Goal: Task Accomplishment & Management: Use online tool/utility

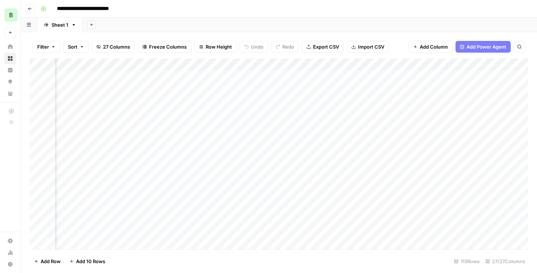
scroll to position [0, 1232]
click at [225, 101] on div "Add Column" at bounding box center [279, 153] width 499 height 191
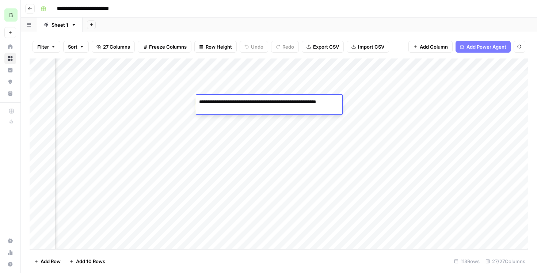
click at [241, 138] on div "Add Column" at bounding box center [279, 153] width 499 height 191
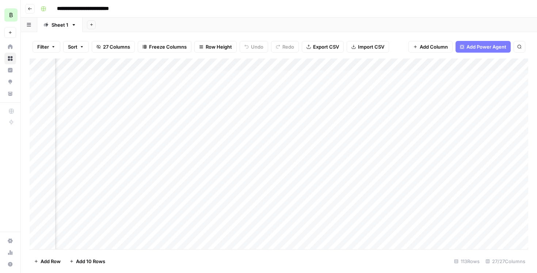
click at [231, 115] on div "Add Column" at bounding box center [279, 153] width 499 height 191
click at [237, 115] on textarea "**********" at bounding box center [263, 114] width 134 height 10
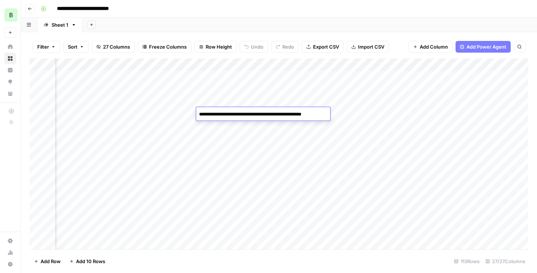
click at [357, 112] on div "Add Column" at bounding box center [279, 153] width 499 height 191
click at [302, 113] on div "Add Column" at bounding box center [279, 153] width 499 height 191
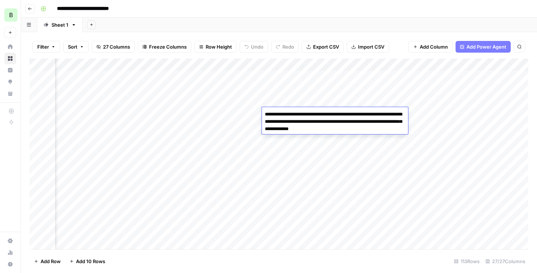
click at [302, 113] on textarea "**********" at bounding box center [335, 121] width 146 height 25
click at [382, 166] on div "Add Column" at bounding box center [279, 153] width 499 height 191
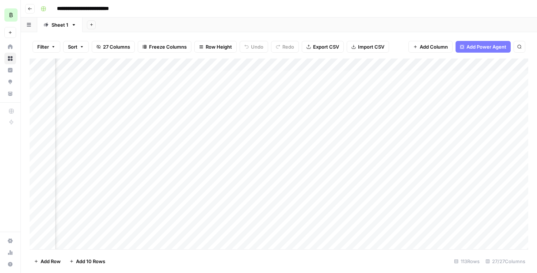
click at [372, 114] on div "Add Column" at bounding box center [279, 153] width 499 height 191
click at [361, 116] on div "Add Column" at bounding box center [279, 153] width 499 height 191
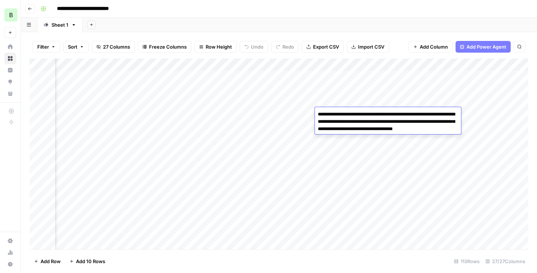
click at [433, 163] on div "Add Column" at bounding box center [279, 153] width 499 height 191
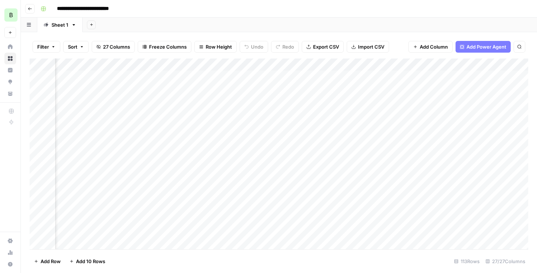
click at [397, 114] on div "Add Column" at bounding box center [279, 153] width 499 height 191
click at [440, 115] on div "Add Column" at bounding box center [279, 153] width 499 height 191
click at [362, 125] on div "Add Column" at bounding box center [279, 153] width 499 height 191
click at [163, 126] on div "Add Column" at bounding box center [279, 153] width 499 height 191
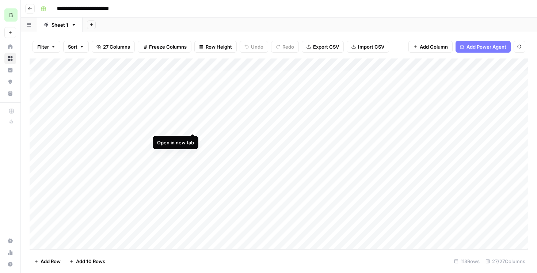
click at [194, 129] on div "Add Column" at bounding box center [279, 153] width 499 height 191
click at [365, 129] on div "Add Column" at bounding box center [279, 153] width 499 height 191
click at [280, 127] on div "Add Column" at bounding box center [279, 153] width 499 height 191
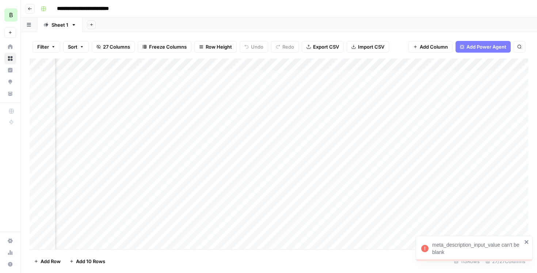
scroll to position [0, 77]
click at [295, 152] on div "Add Column" at bounding box center [279, 153] width 499 height 191
click at [302, 152] on div "Add Column" at bounding box center [279, 153] width 499 height 191
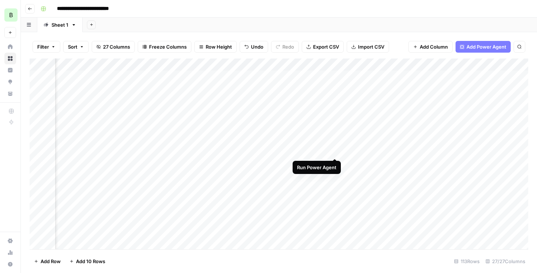
click at [336, 151] on div "Add Column" at bounding box center [279, 153] width 499 height 191
click at [300, 126] on div "Add Column" at bounding box center [279, 153] width 499 height 191
click at [187, 121] on div "Add Column" at bounding box center [279, 153] width 499 height 191
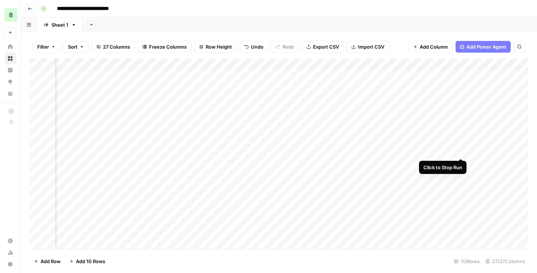
click at [462, 152] on div "Add Column" at bounding box center [279, 153] width 499 height 191
click at [189, 124] on div "Add Column" at bounding box center [279, 153] width 499 height 191
click at [247, 151] on div "Add Column" at bounding box center [279, 153] width 499 height 191
click at [238, 124] on div "Add Column" at bounding box center [279, 153] width 499 height 191
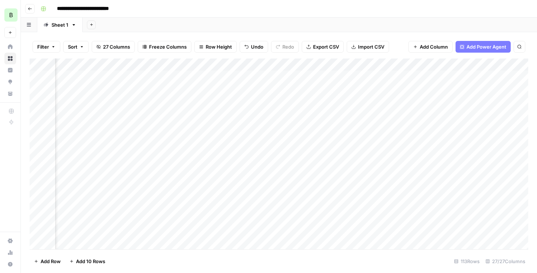
scroll to position [1, 326]
click at [331, 125] on div "Add Column" at bounding box center [279, 153] width 499 height 191
click at [368, 125] on div "Add Column" at bounding box center [279, 153] width 499 height 191
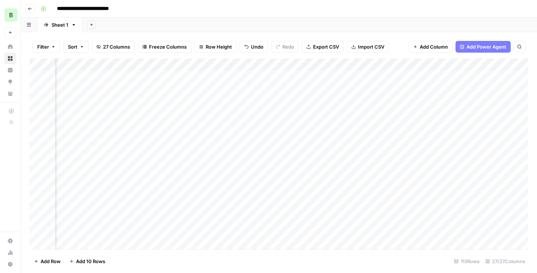
click at [387, 124] on div "Add Column" at bounding box center [279, 153] width 499 height 191
click at [221, 129] on div "Add Column" at bounding box center [279, 153] width 499 height 191
click at [266, 121] on div "Add Column" at bounding box center [279, 153] width 499 height 191
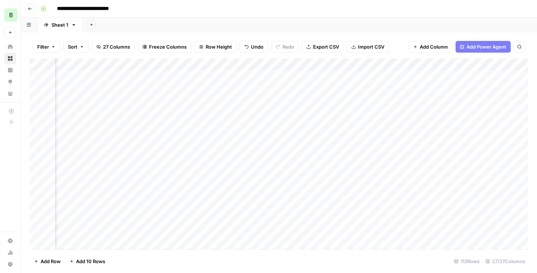
click at [258, 126] on div "Add Column" at bounding box center [279, 153] width 499 height 191
click at [275, 124] on div "Add Column" at bounding box center [279, 153] width 499 height 191
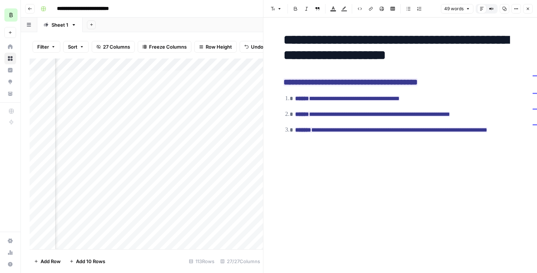
click at [528, 10] on icon "button" at bounding box center [528, 9] width 4 height 4
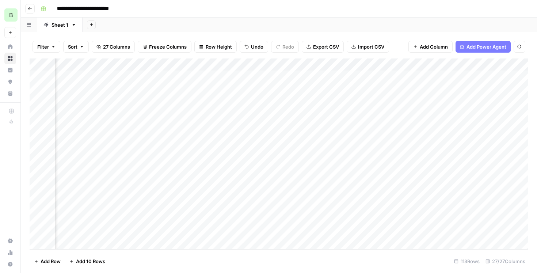
scroll to position [1, 1645]
click at [196, 125] on div "Add Column" at bounding box center [279, 153] width 499 height 191
click at [156, 125] on div "Add Column" at bounding box center [279, 153] width 499 height 191
click at [147, 123] on div "Add Column" at bounding box center [279, 153] width 499 height 191
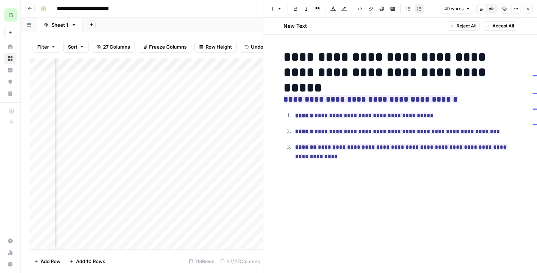
click at [528, 12] on button "Close" at bounding box center [528, 9] width 10 height 10
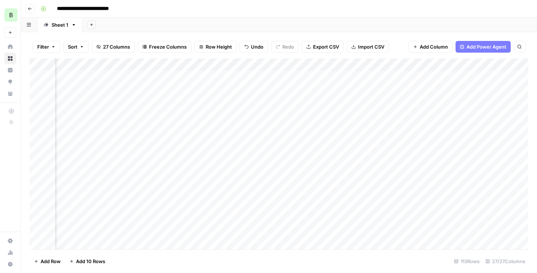
click at [269, 127] on div "Add Column" at bounding box center [279, 153] width 499 height 191
click at [300, 140] on div "Add Column" at bounding box center [279, 153] width 499 height 191
click at [279, 121] on div "Add Column" at bounding box center [279, 153] width 499 height 191
click at [268, 113] on div "Add Column" at bounding box center [279, 153] width 499 height 191
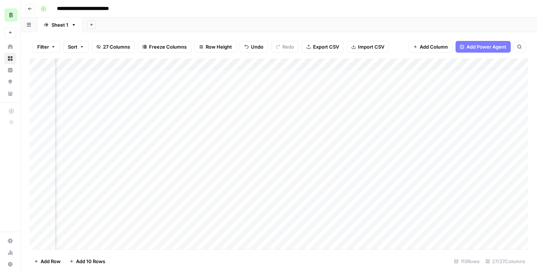
click at [268, 113] on div "Add Column" at bounding box center [279, 153] width 499 height 191
click at [276, 106] on div "Add Column" at bounding box center [279, 153] width 499 height 191
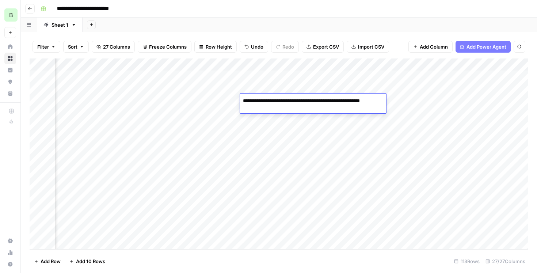
click at [279, 124] on div "Add Column" at bounding box center [279, 153] width 499 height 191
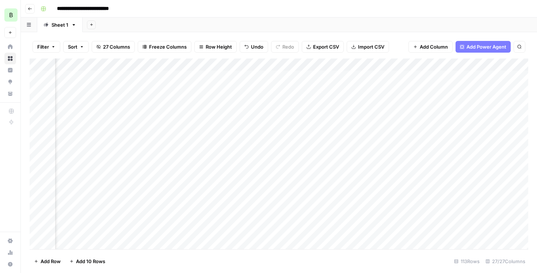
click at [279, 124] on div "Add Column" at bounding box center [279, 153] width 499 height 191
click at [279, 124] on textarea "**********" at bounding box center [308, 126] width 137 height 10
click at [317, 148] on div "Add Column" at bounding box center [279, 153] width 499 height 191
click at [285, 125] on div "Add Column" at bounding box center [279, 153] width 499 height 191
click at [321, 127] on div "Add Column" at bounding box center [279, 153] width 499 height 191
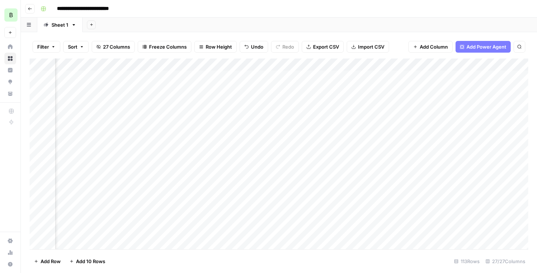
click at [321, 127] on div "Add Column" at bounding box center [279, 153] width 499 height 191
click at [328, 151] on div "Add Column" at bounding box center [279, 153] width 499 height 191
click at [392, 125] on div "Add Column" at bounding box center [279, 153] width 499 height 191
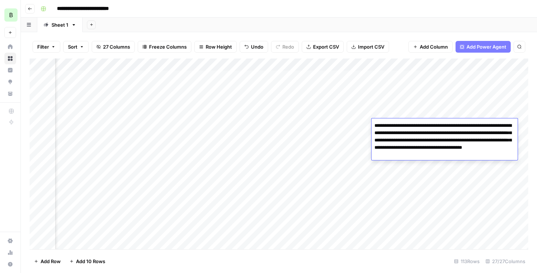
click at [356, 132] on div "Add Column" at bounding box center [279, 153] width 499 height 191
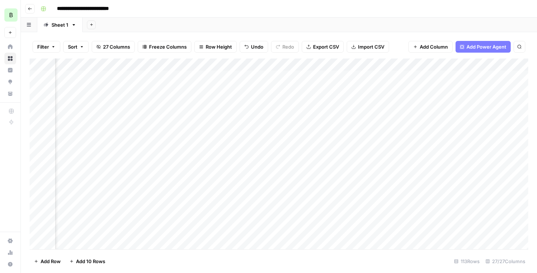
click at [380, 126] on div "Add Column" at bounding box center [279, 153] width 499 height 191
click at [210, 127] on div "Add Column" at bounding box center [279, 153] width 499 height 191
click at [264, 126] on div "Add Column" at bounding box center [279, 153] width 499 height 191
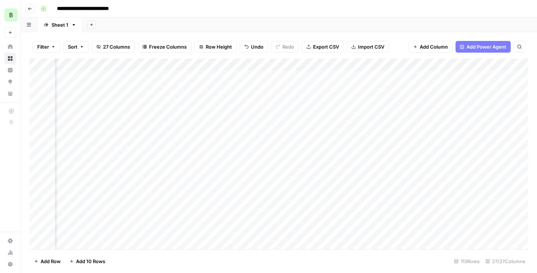
click at [264, 126] on div "Add Column" at bounding box center [279, 153] width 499 height 191
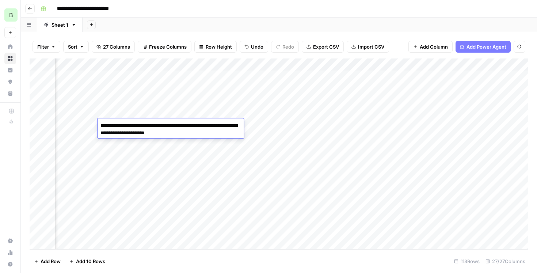
click at [198, 155] on div "Add Column" at bounding box center [279, 153] width 499 height 191
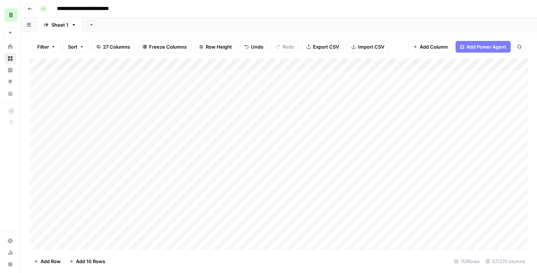
scroll to position [1, 0]
click at [315, 114] on div "Add Column" at bounding box center [279, 153] width 499 height 191
click at [313, 129] on div "Add Column" at bounding box center [279, 153] width 499 height 191
click at [311, 125] on div "Add Column" at bounding box center [279, 153] width 499 height 191
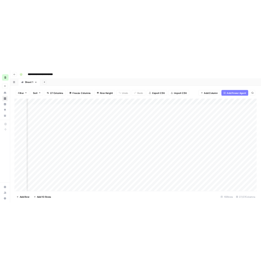
scroll to position [0, 535]
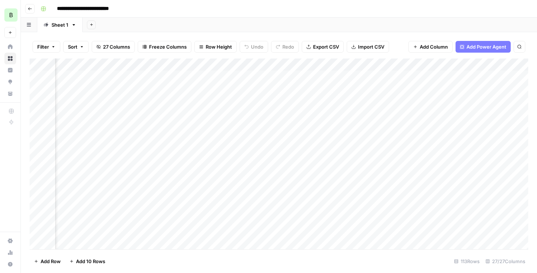
click at [356, 123] on div "Add Column" at bounding box center [279, 153] width 499 height 191
click at [346, 123] on div "Add Column" at bounding box center [279, 153] width 499 height 191
click at [346, 123] on textarea "**********" at bounding box center [373, 127] width 117 height 10
click at [351, 140] on div "Add Column" at bounding box center [279, 153] width 499 height 191
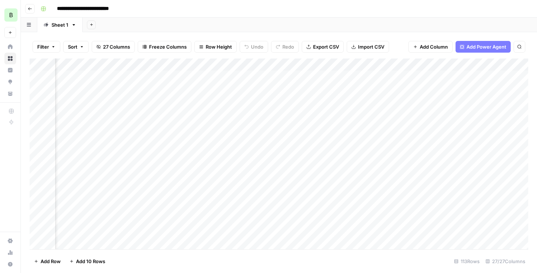
click at [348, 130] on div "Add Column" at bounding box center [279, 153] width 499 height 191
click at [409, 127] on div "Add Column" at bounding box center [279, 153] width 499 height 191
